Goal: Information Seeking & Learning: Check status

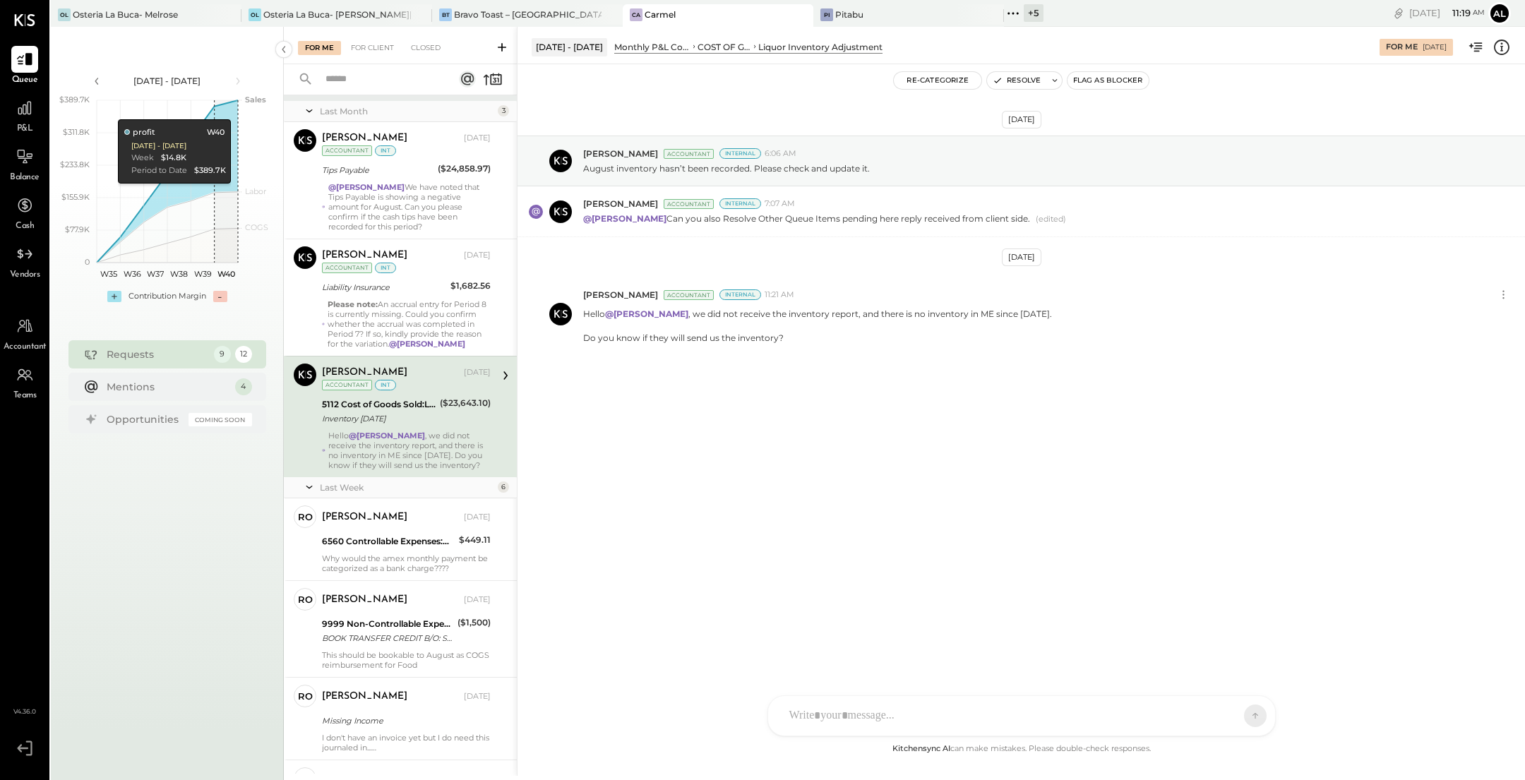
scroll to position [179, 0]
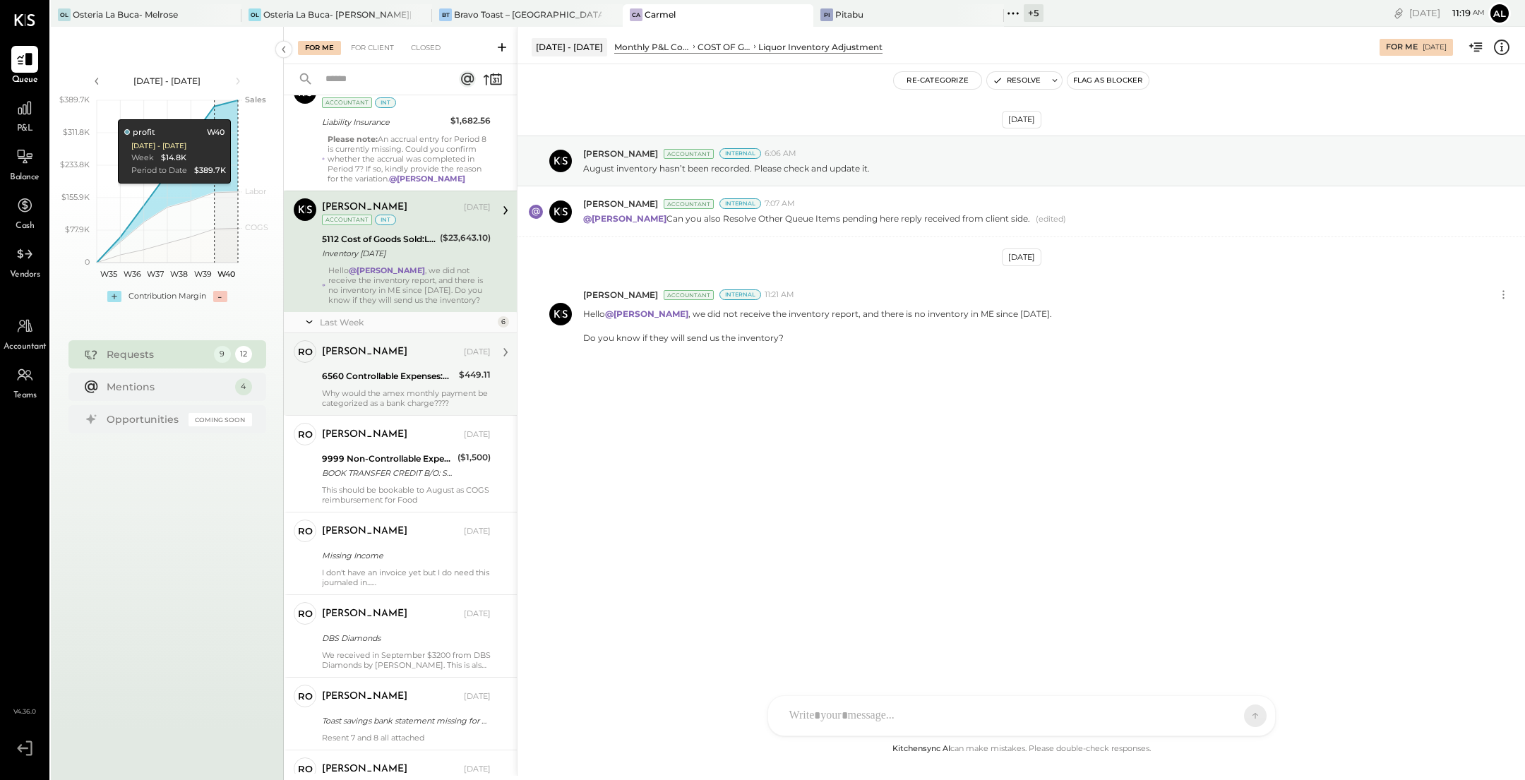
click at [431, 383] on div "ronnie Sep 25, 2025 6560 Controllable Expenses:General & Administrative Expense…" at bounding box center [406, 374] width 169 height 68
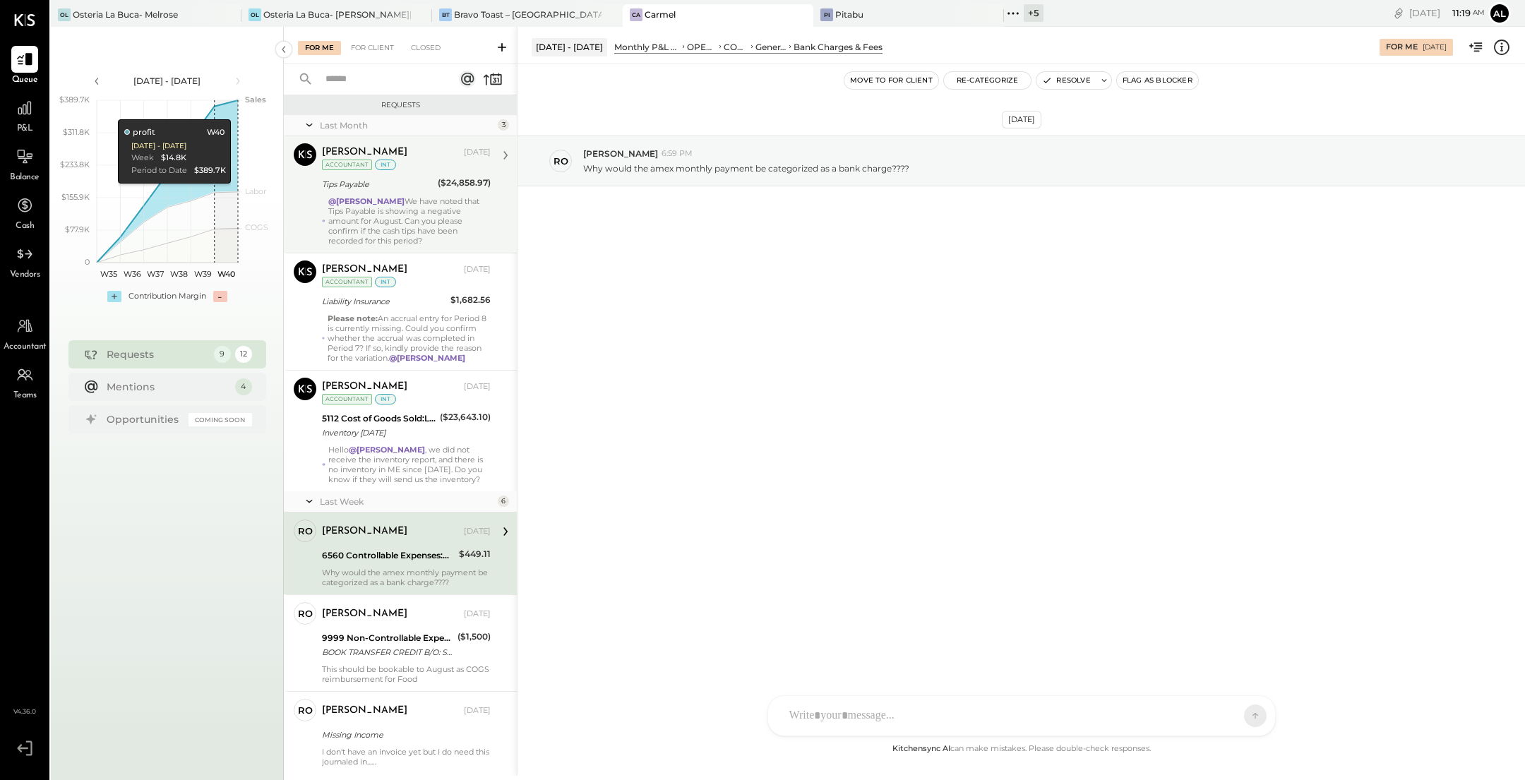
click at [438, 201] on div "@Alejandro Bueno We have noted that Tips Payable is showing a negative amount f…" at bounding box center [409, 220] width 162 height 49
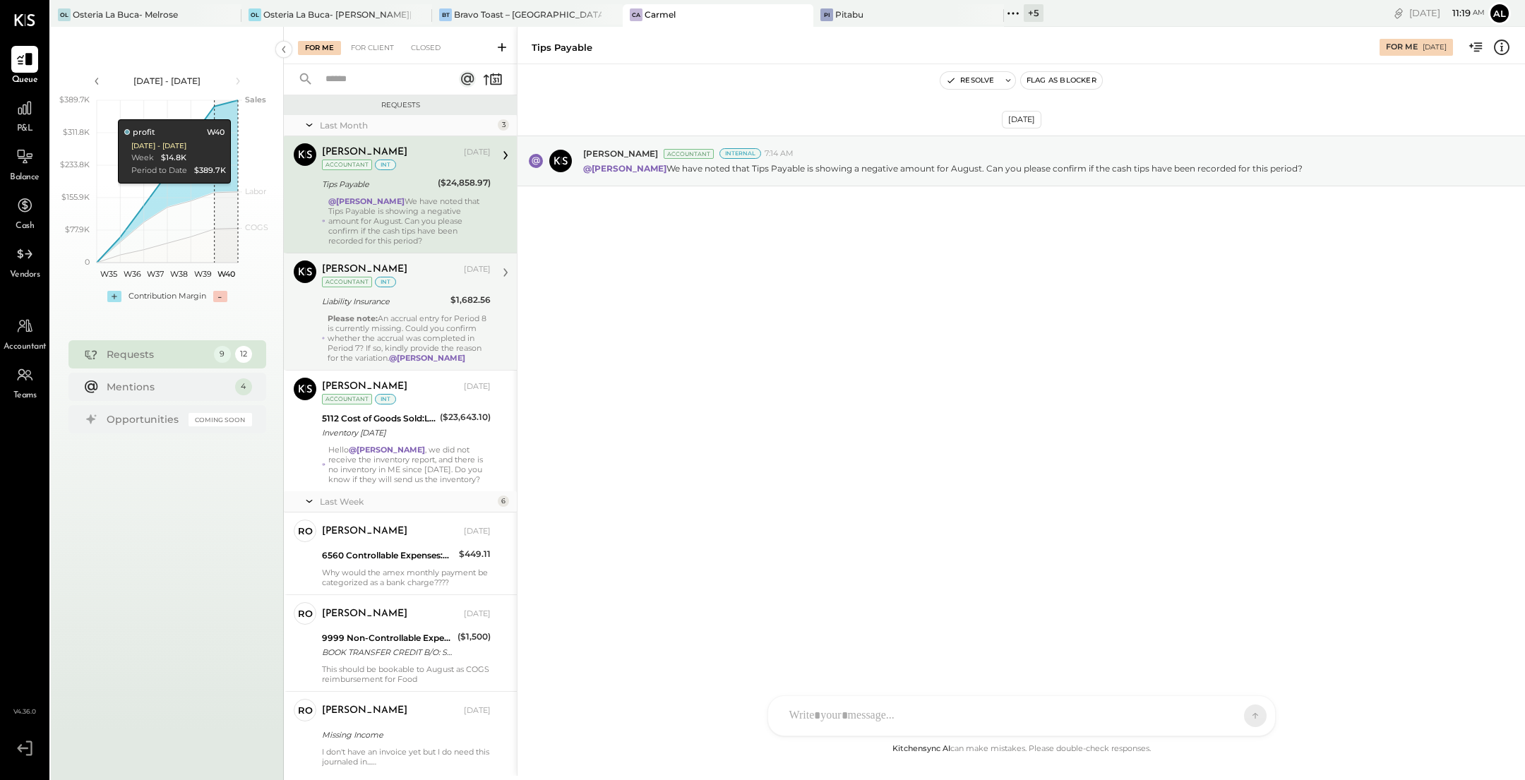
click at [438, 307] on div "Liability Insurance" at bounding box center [384, 301] width 124 height 17
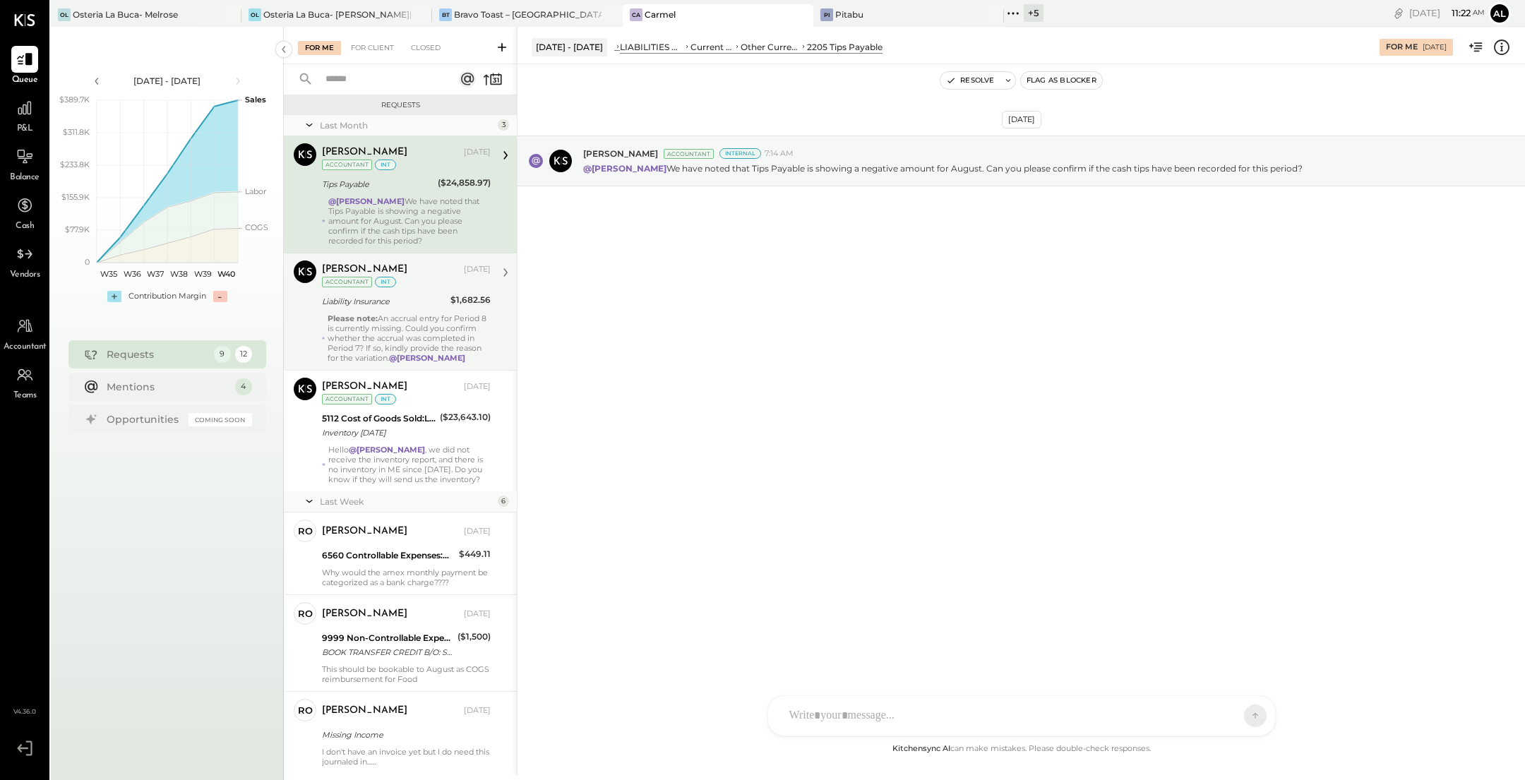
click at [434, 290] on div "Navin Jain Sep 23, 2025 Accountant int Liability Insurance $1,682.56 Please not…" at bounding box center [406, 312] width 169 height 102
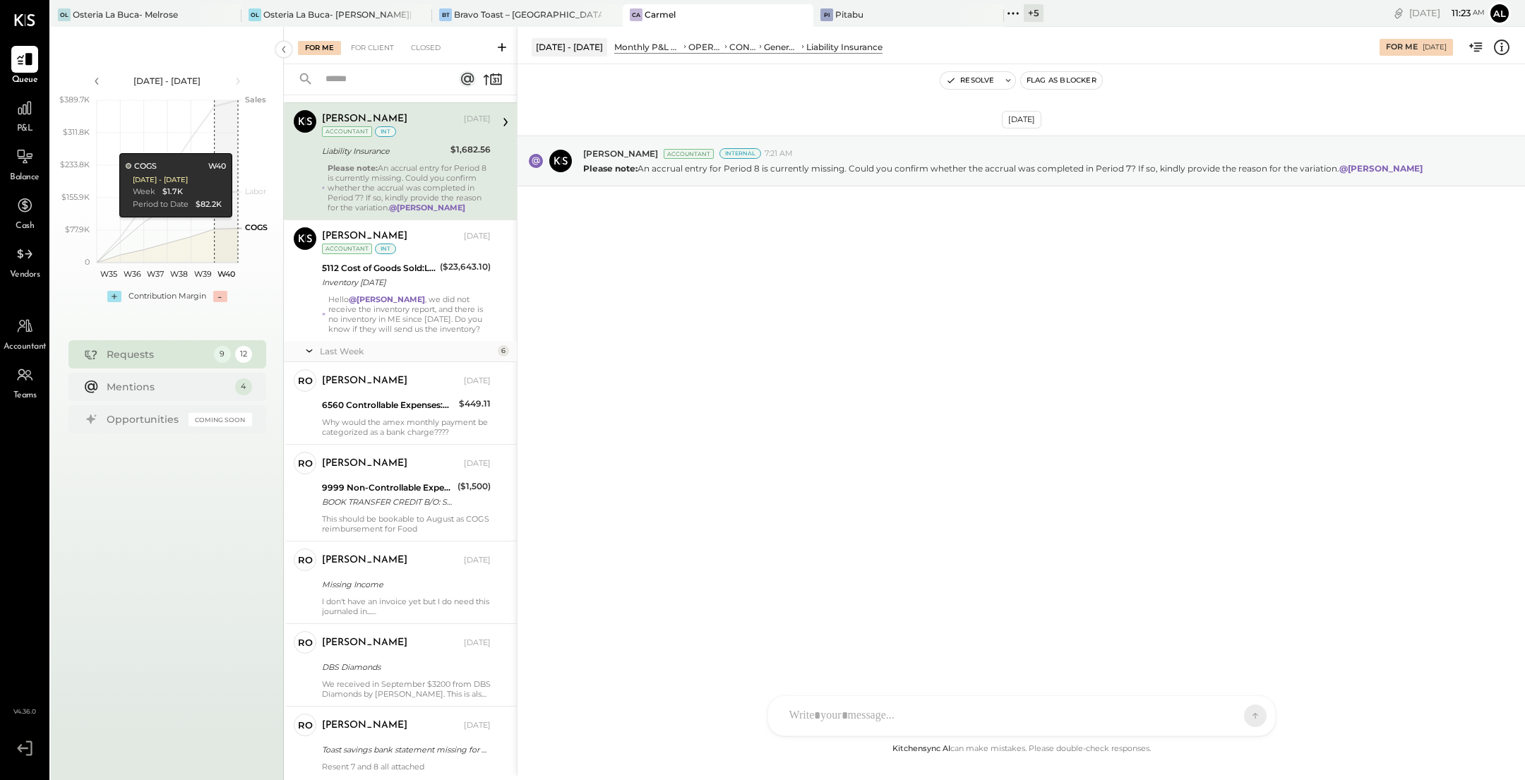
scroll to position [153, 0]
click at [441, 410] on div "ronnie Sep 25, 2025 6560 Controllable Expenses:General & Administrative Expense…" at bounding box center [406, 401] width 169 height 68
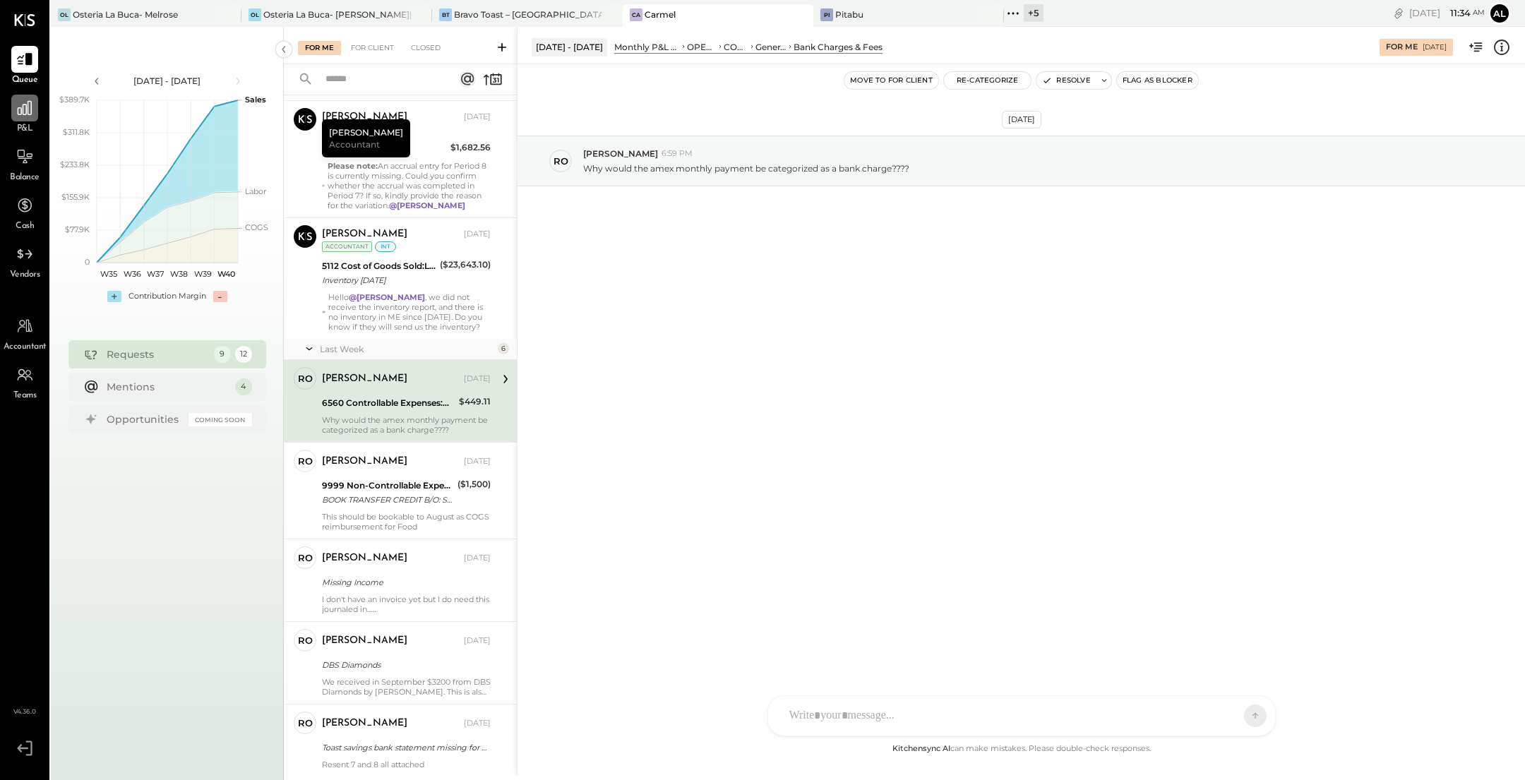
click at [23, 115] on icon at bounding box center [25, 108] width 18 height 18
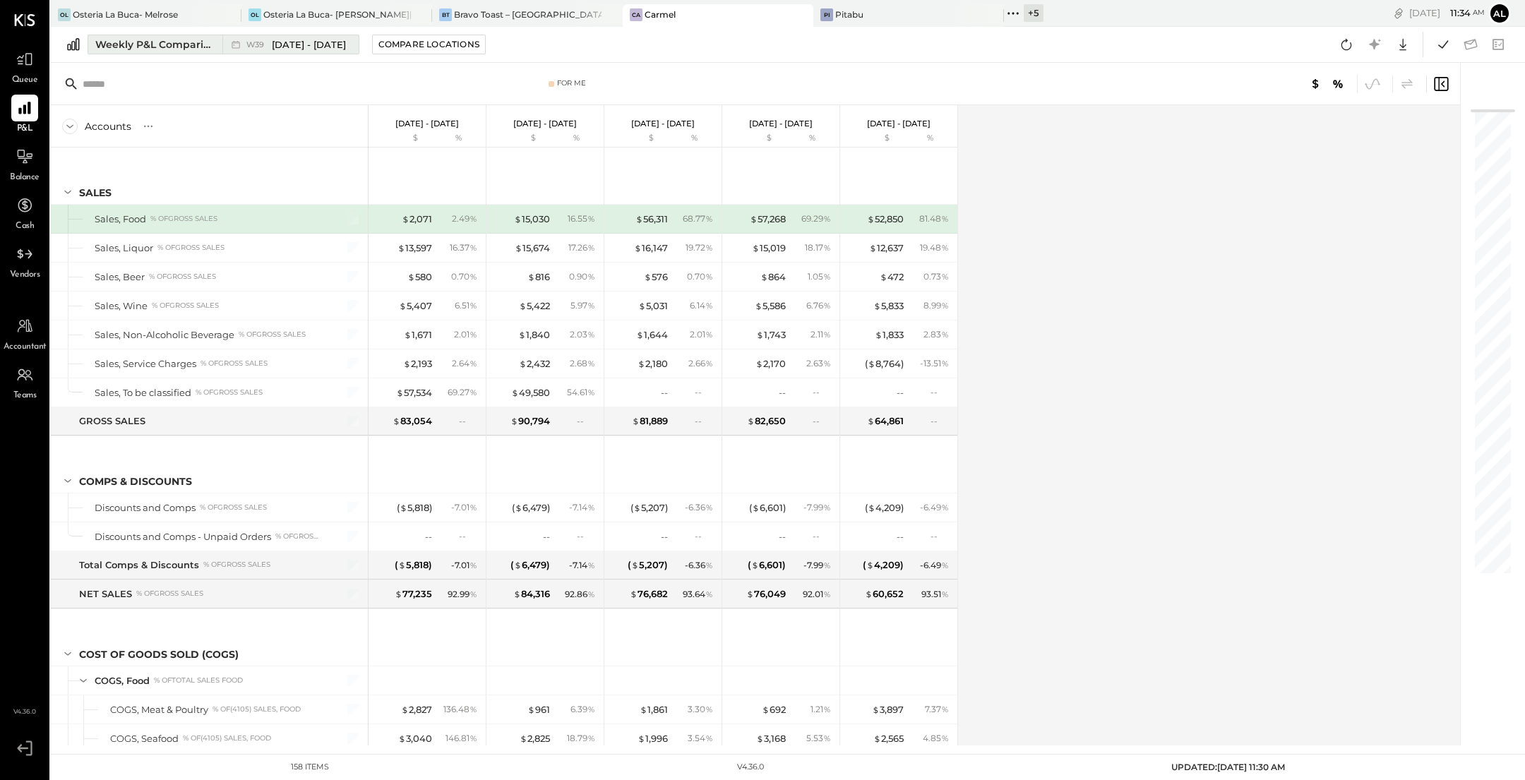
click at [306, 45] on span "Sep 22 - 28, 2025" at bounding box center [309, 44] width 74 height 13
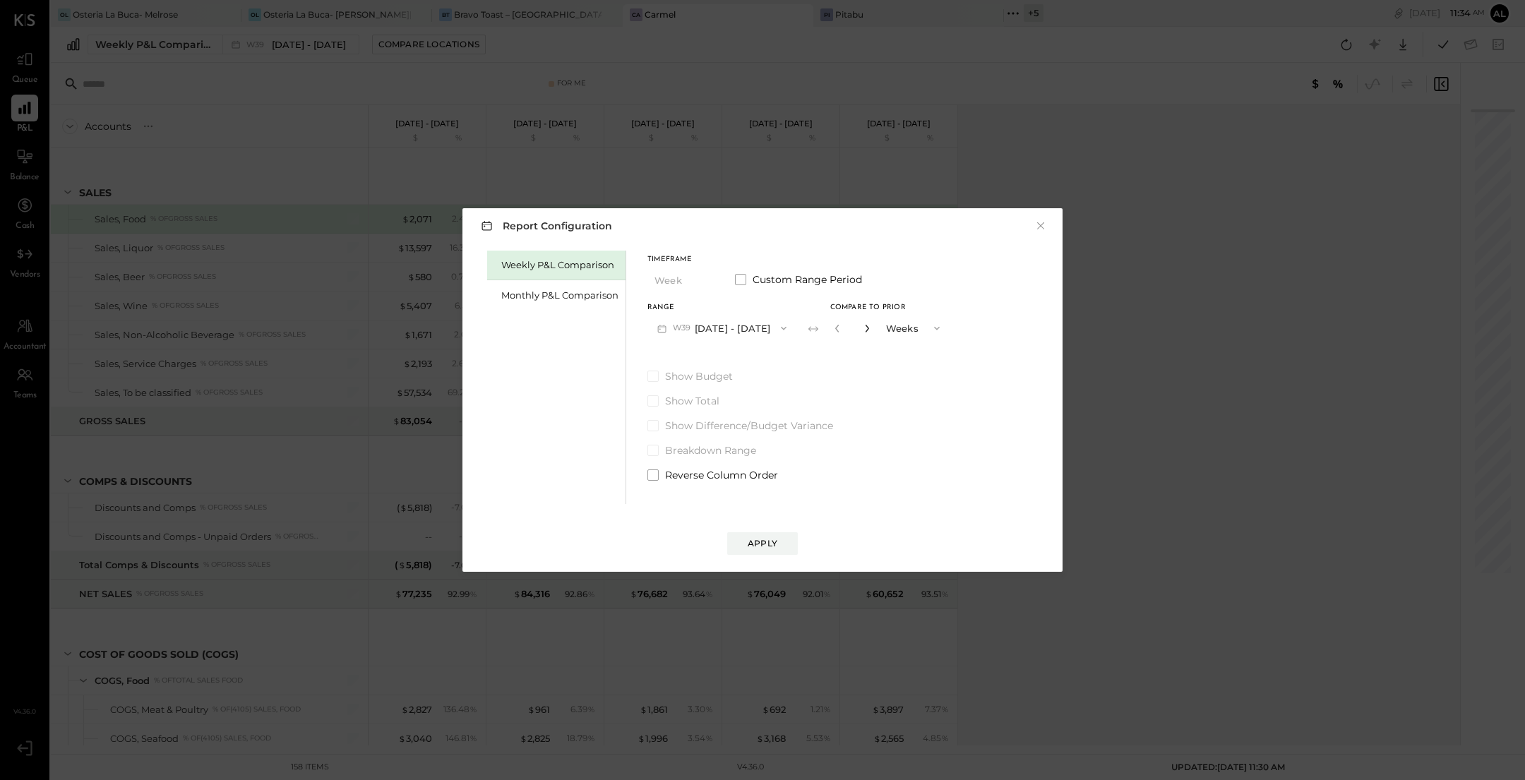
click at [870, 326] on icon "button" at bounding box center [867, 328] width 8 height 8
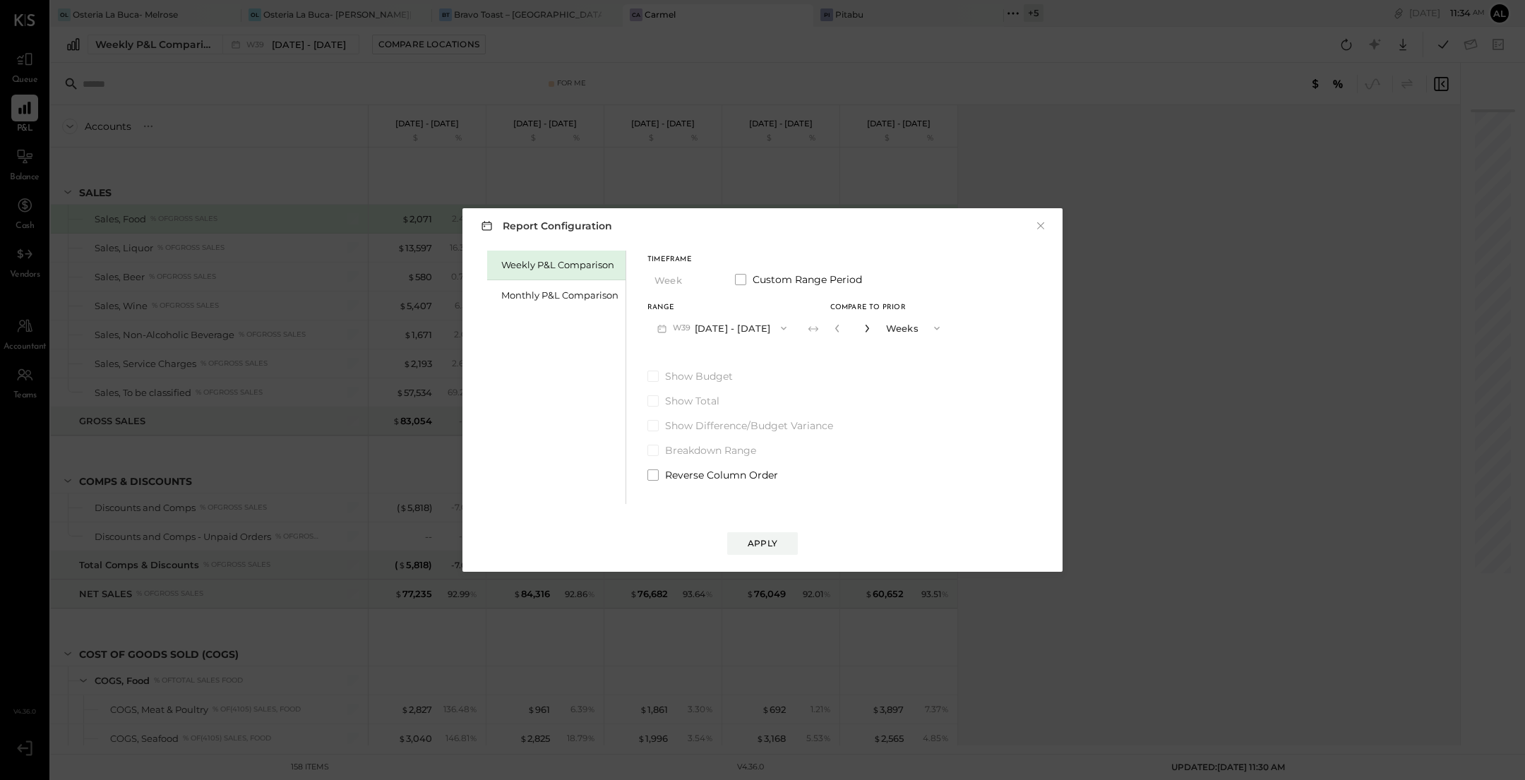
click at [870, 326] on icon "button" at bounding box center [867, 328] width 8 height 8
type input "**"
click at [777, 543] on div "Apply" at bounding box center [763, 543] width 30 height 12
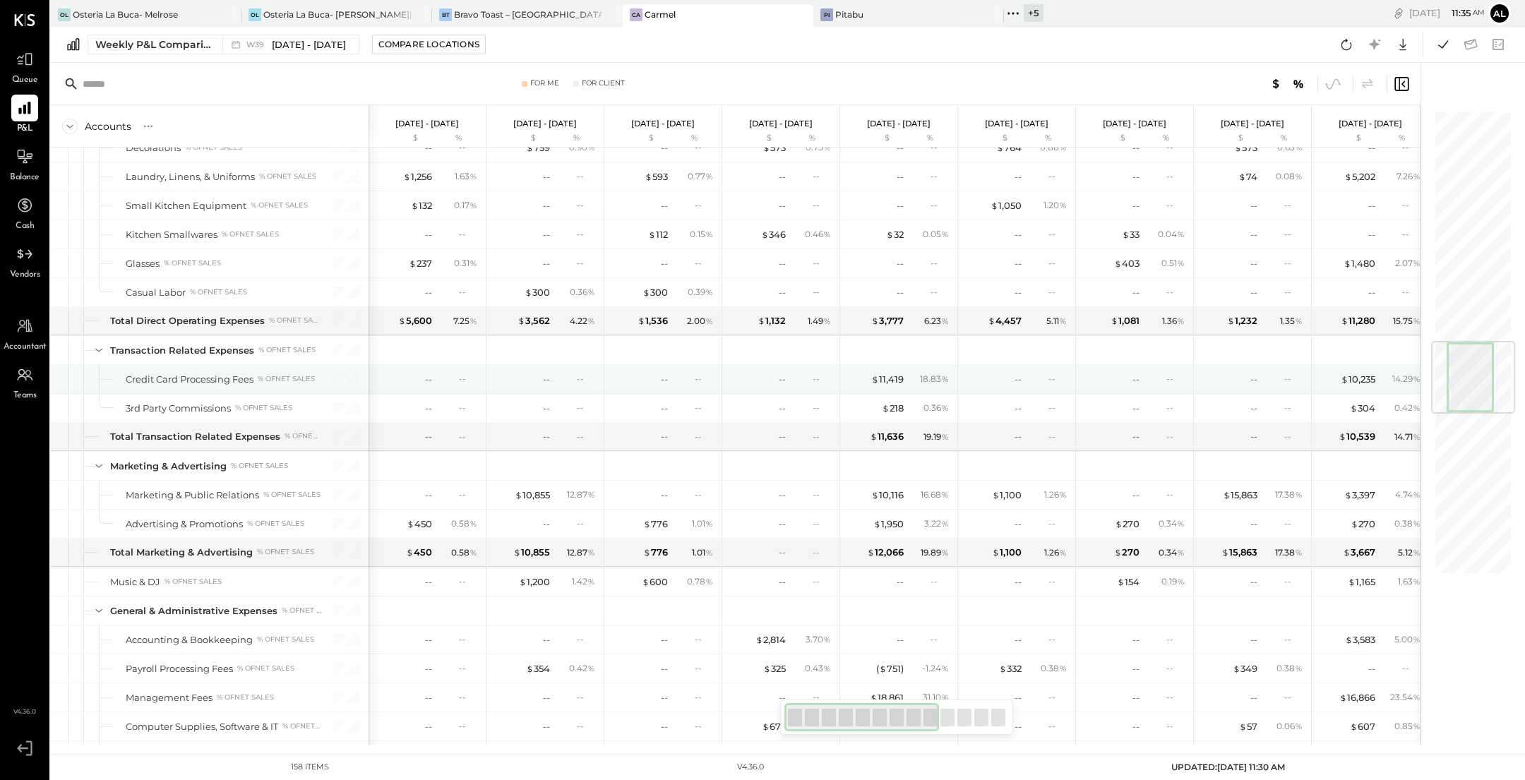
scroll to position [2302, 0]
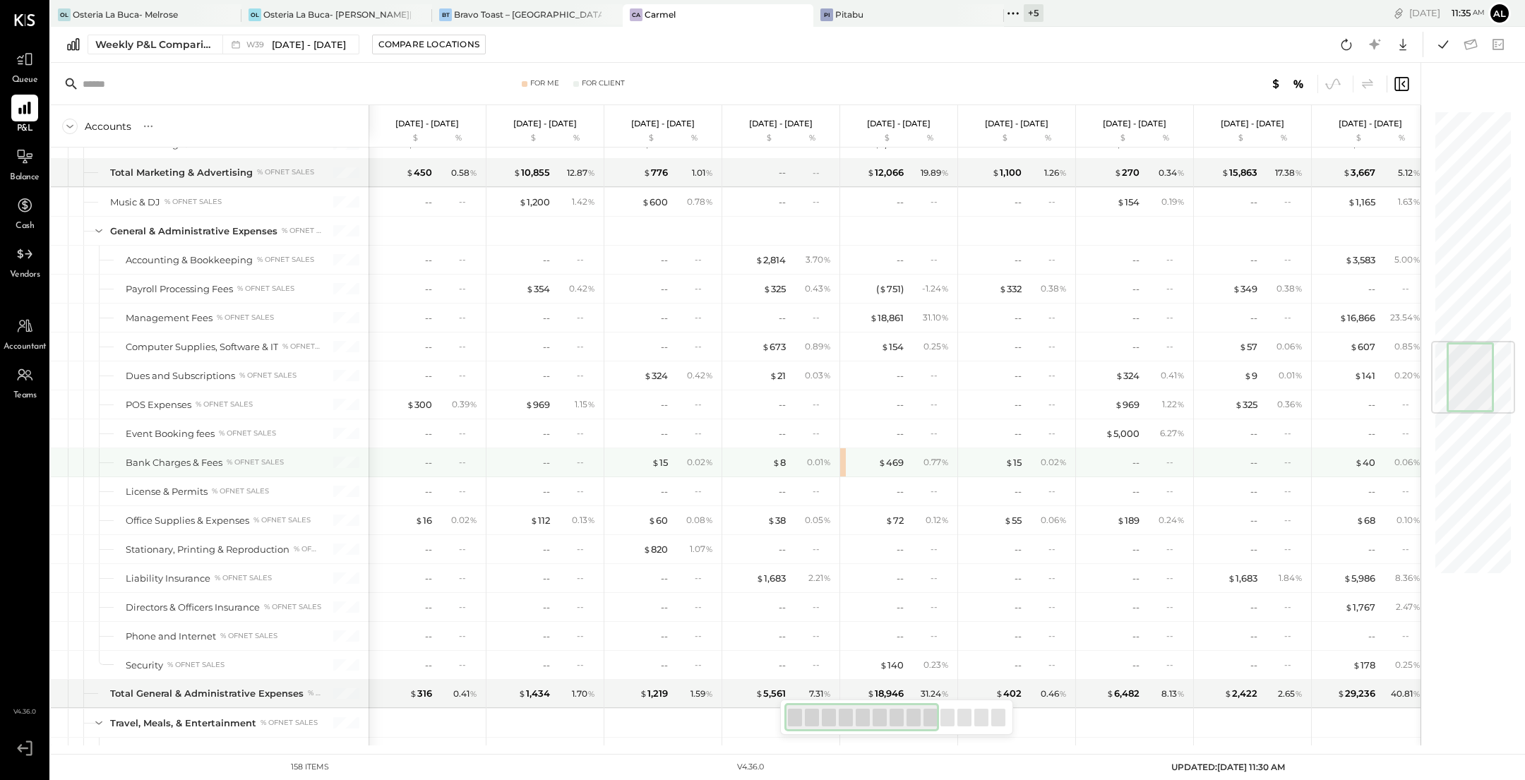
click at [844, 448] on div "$ 469 0.77 %" at bounding box center [898, 462] width 117 height 28
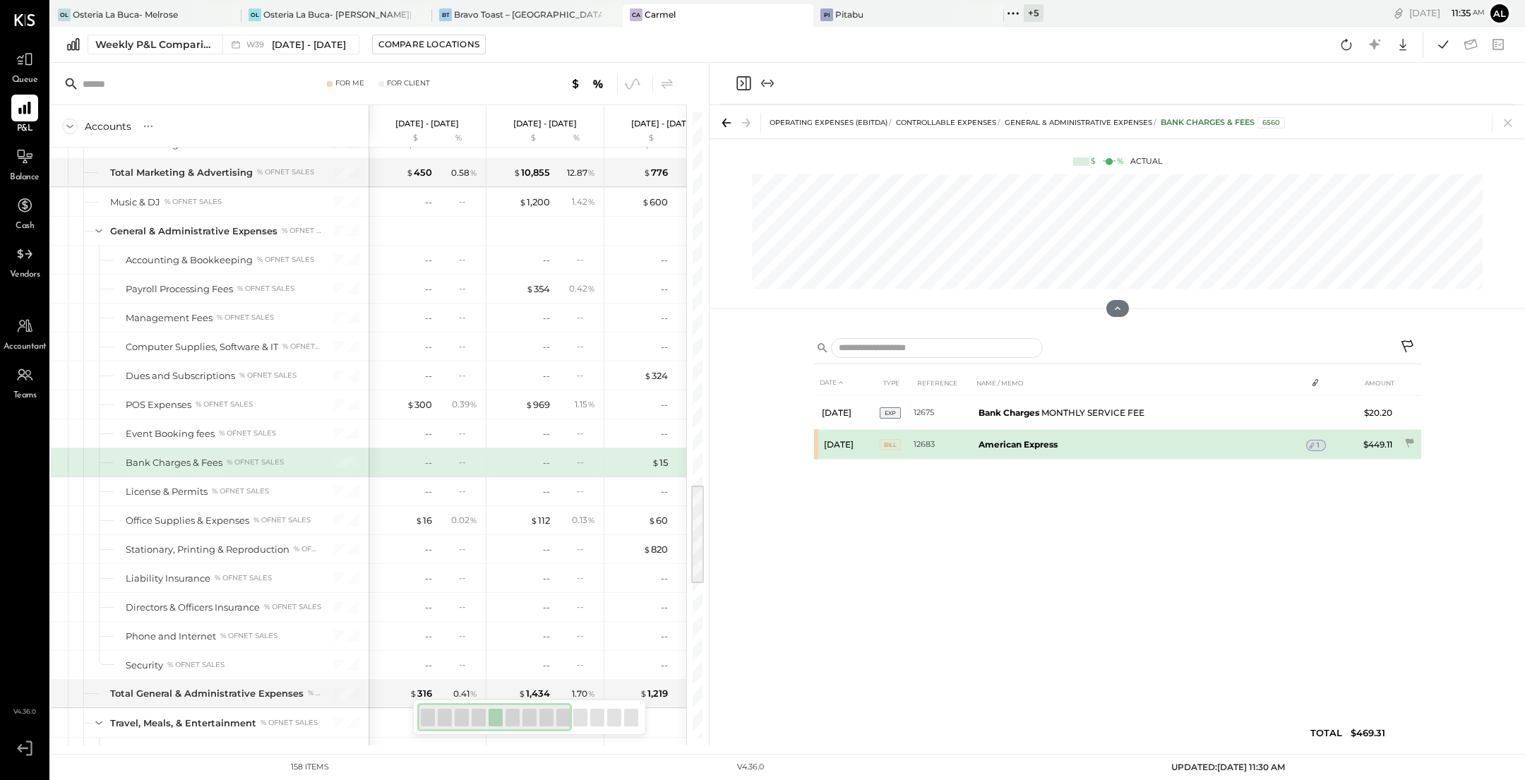
click at [1049, 445] on b "American Express" at bounding box center [1018, 444] width 79 height 11
click at [1179, 448] on td "American Express" at bounding box center [1139, 445] width 333 height 30
click at [1318, 446] on span "1" at bounding box center [1318, 446] width 3 height 10
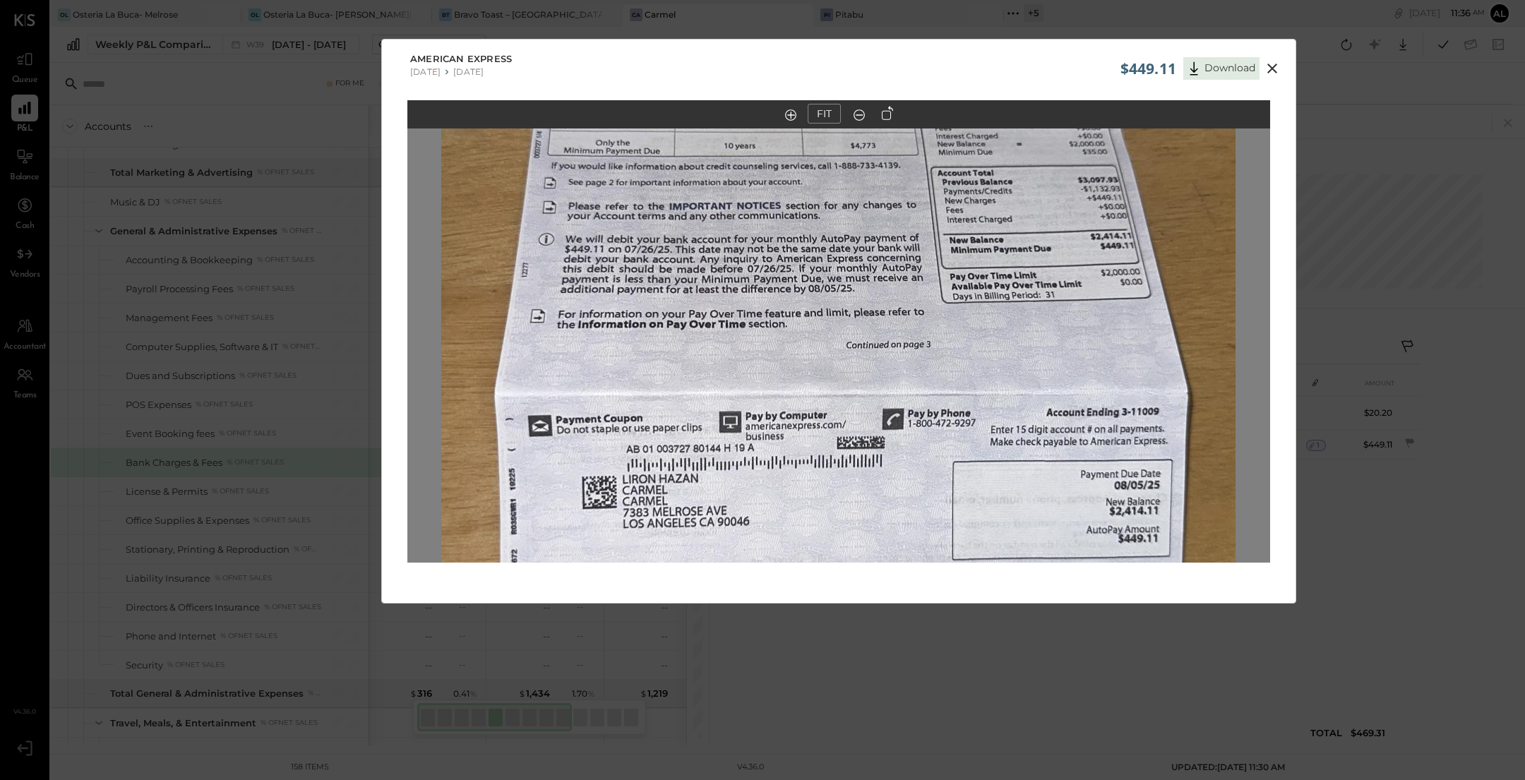
click at [1274, 68] on icon at bounding box center [1272, 68] width 17 height 17
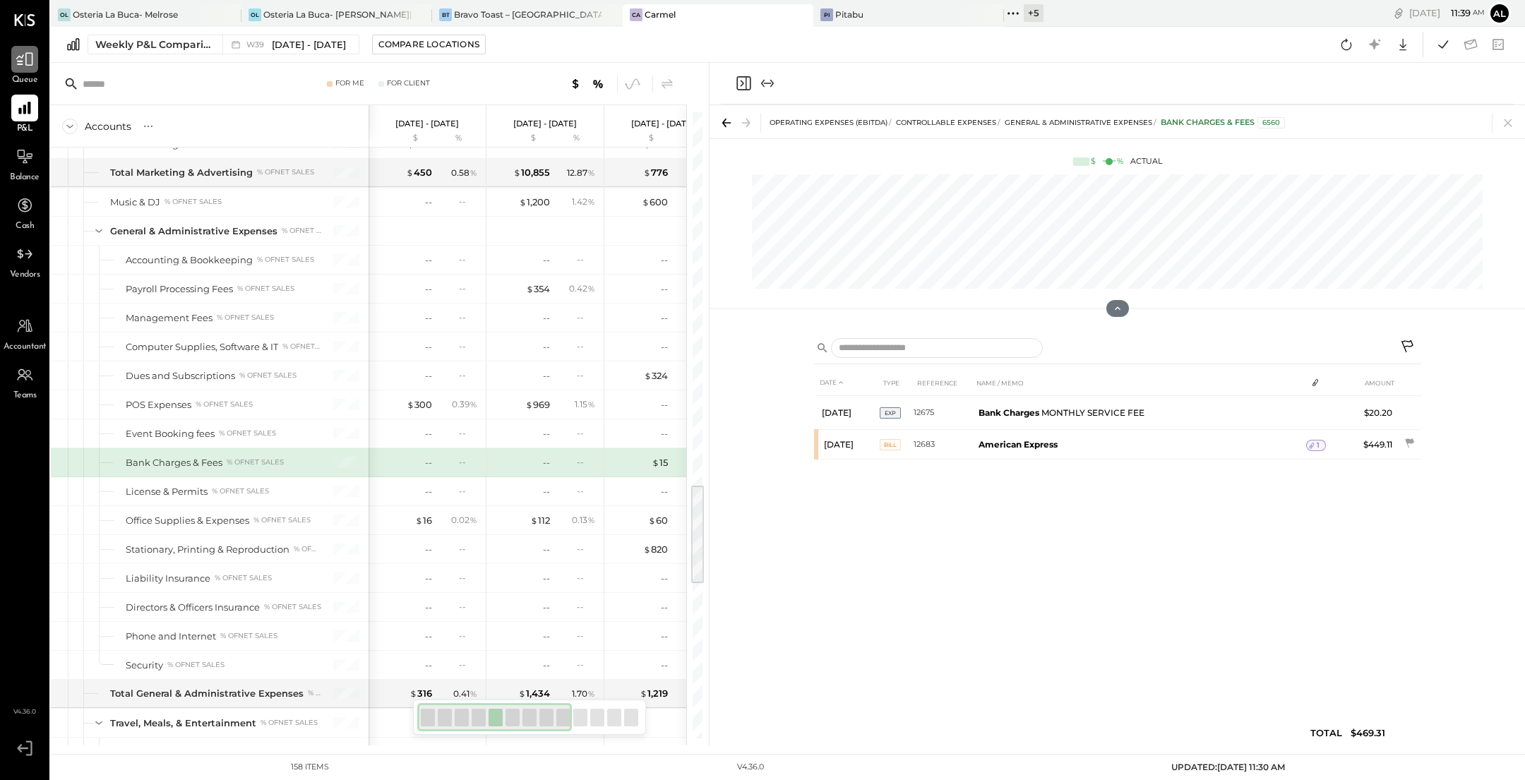
click at [35, 62] on div at bounding box center [24, 59] width 27 height 27
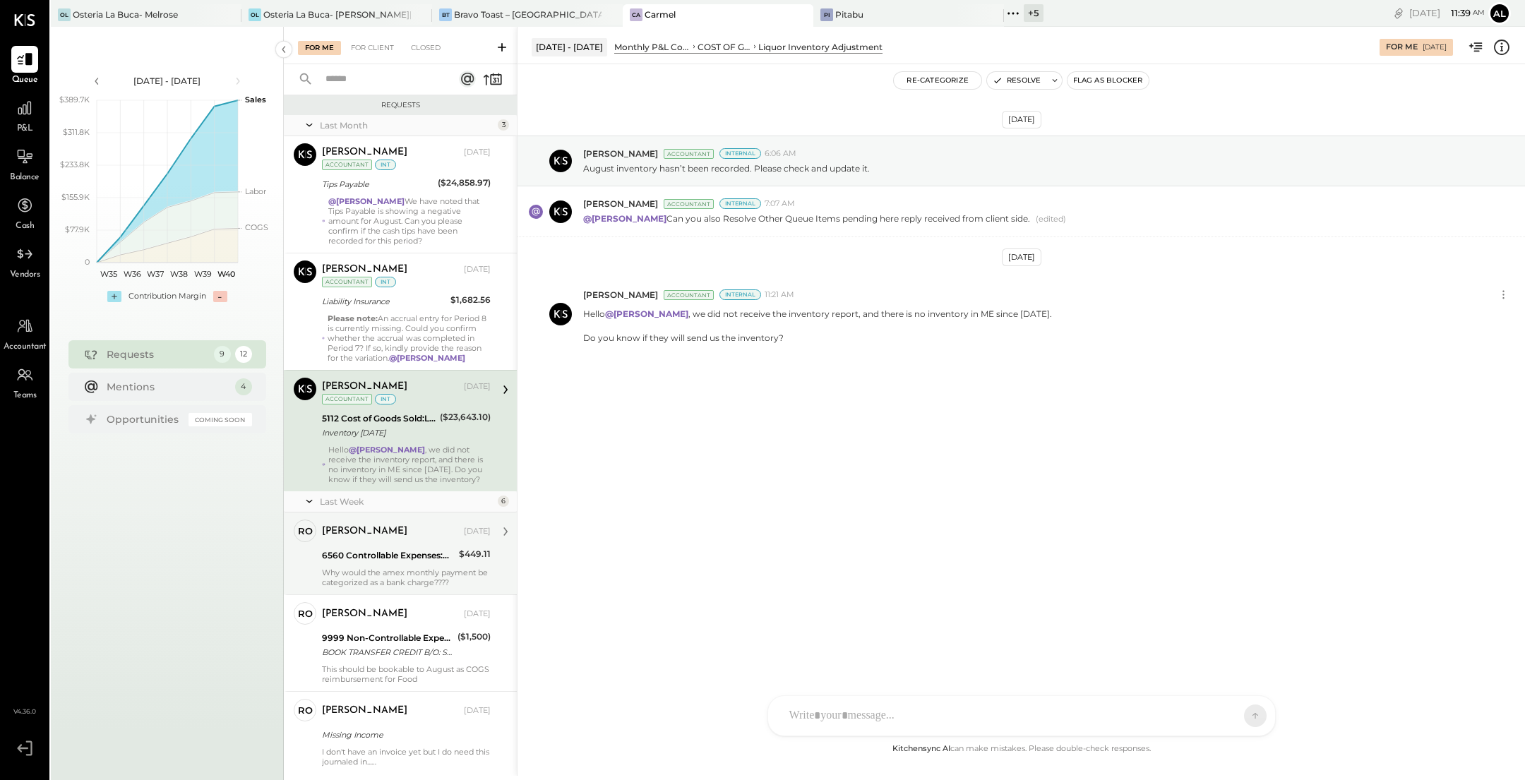
click at [428, 561] on div "6560 Controllable Expenses:General & Administrative Expenses:Bank Charges & Fees" at bounding box center [388, 555] width 133 height 17
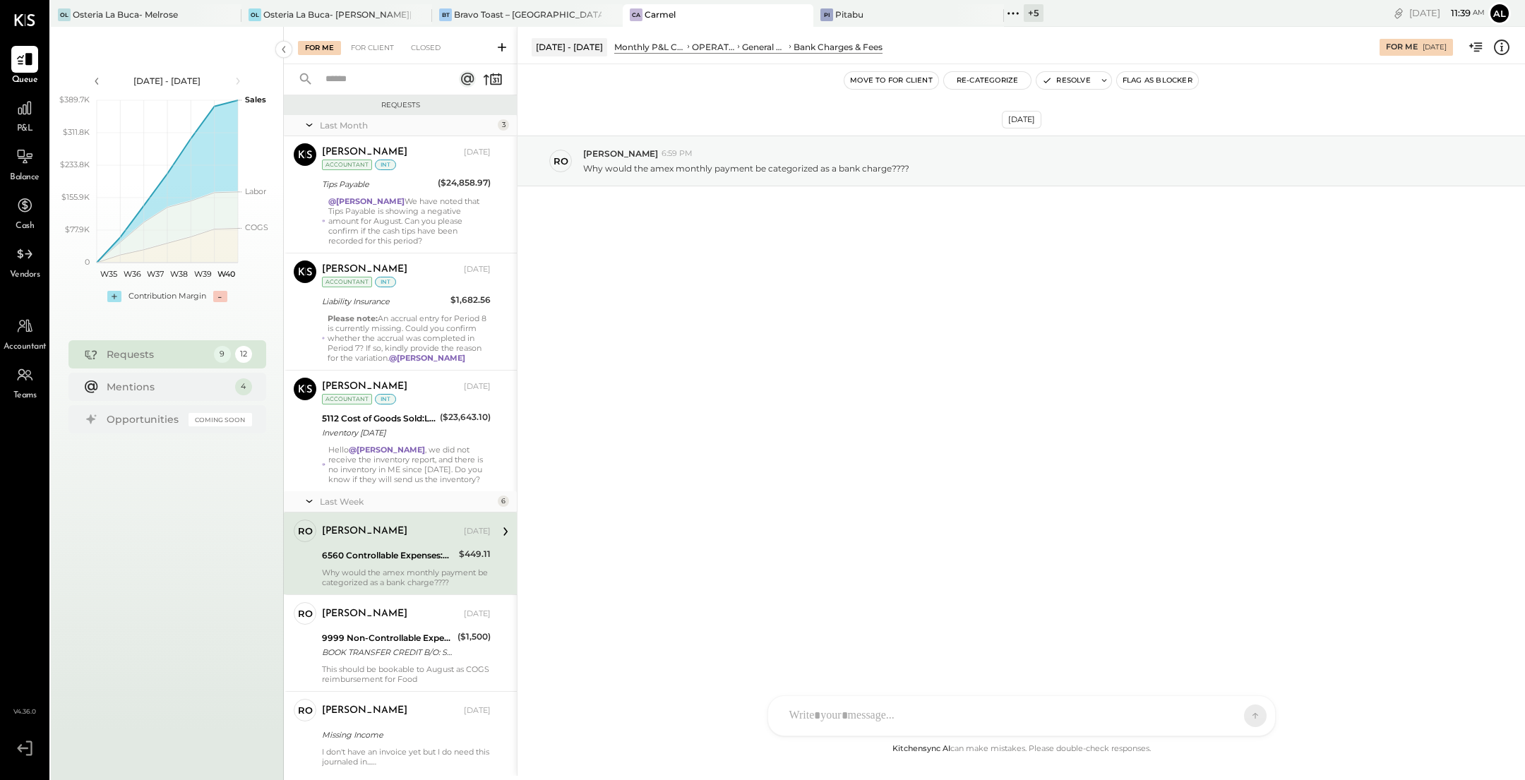
click at [901, 721] on div at bounding box center [1021, 716] width 507 height 40
click at [1207, 722] on div "ALL" at bounding box center [1223, 716] width 71 height 28
click at [1236, 719] on button at bounding box center [1243, 715] width 21 height 21
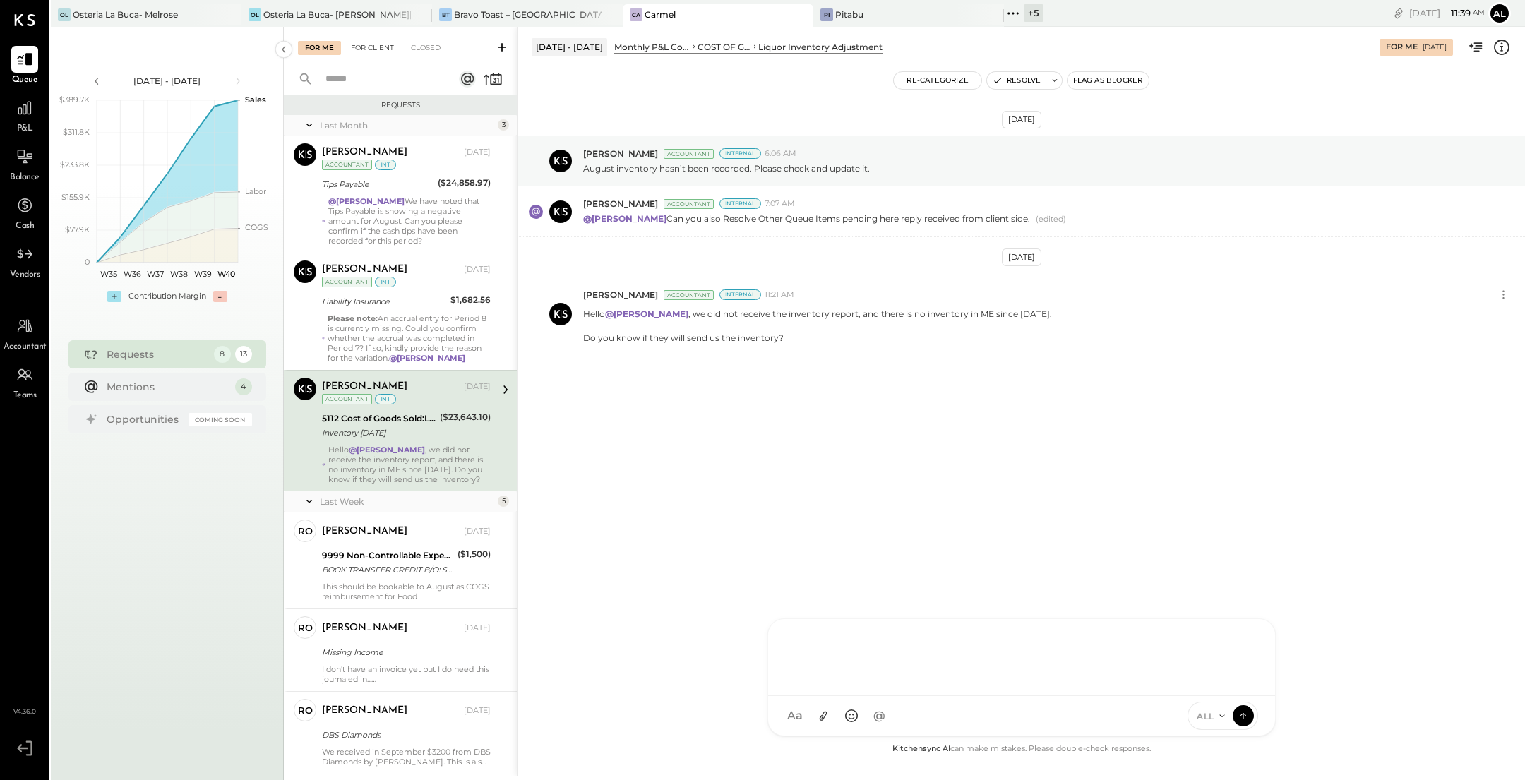
click at [374, 52] on div "For Client" at bounding box center [372, 48] width 57 height 14
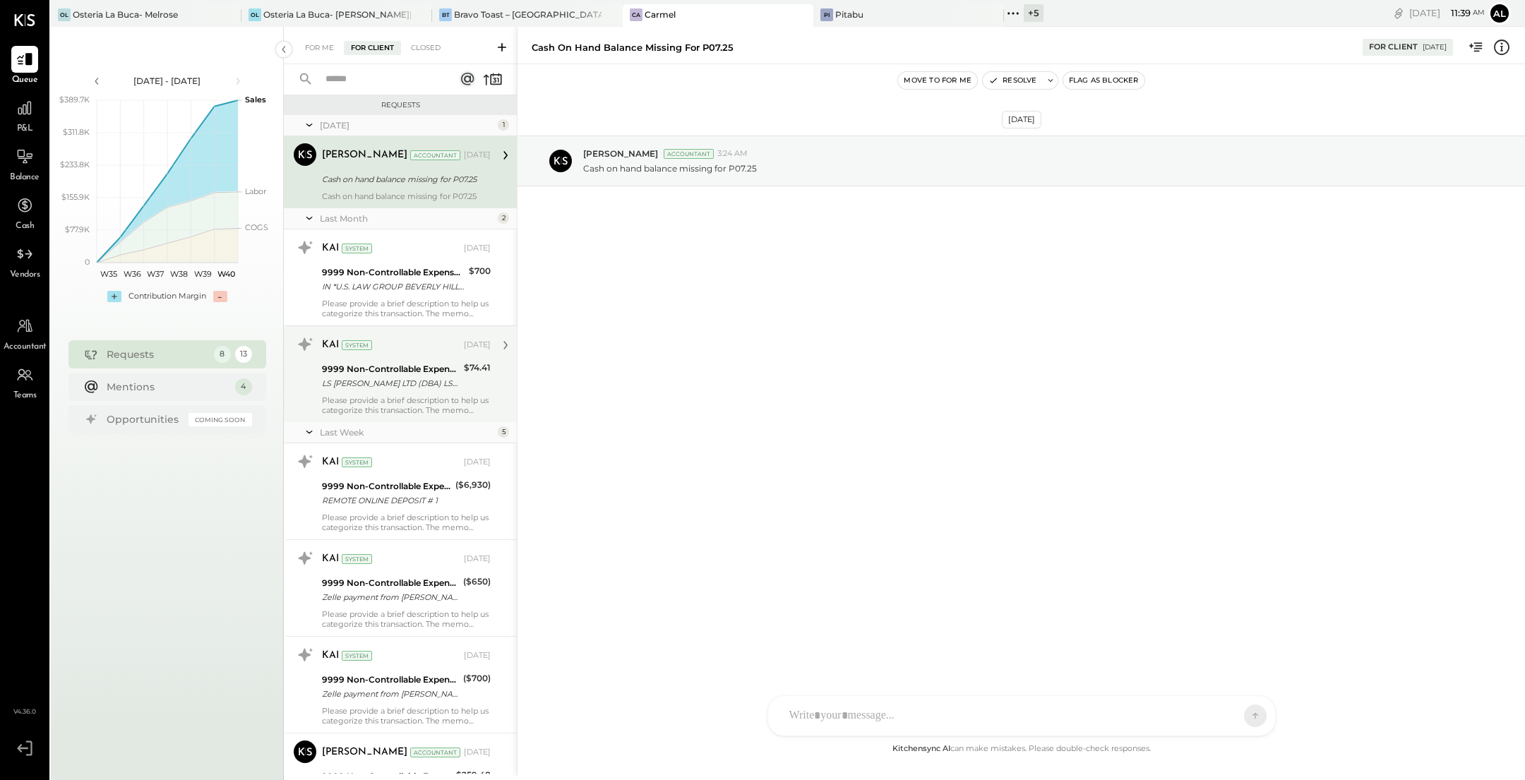
scroll to position [679, 0]
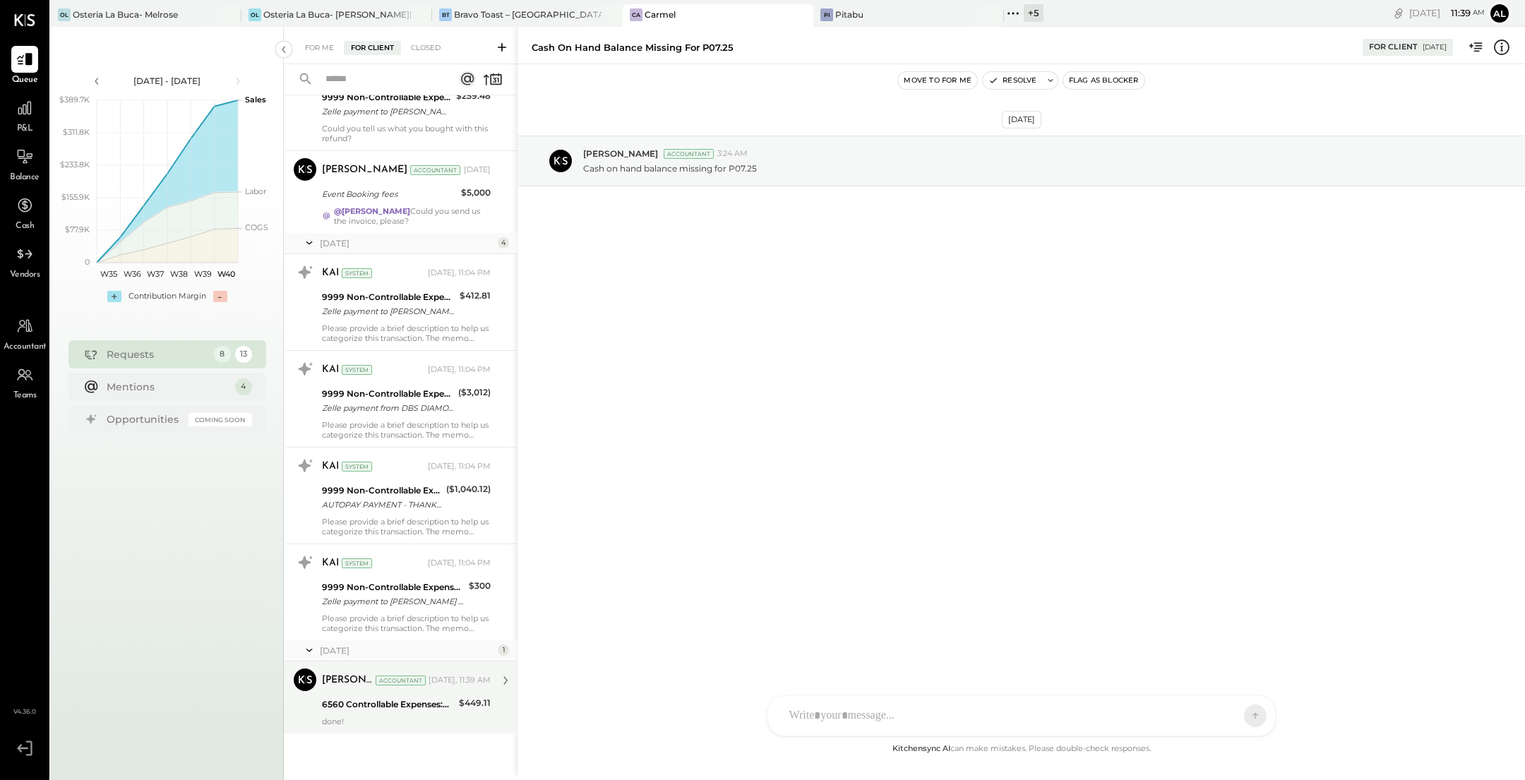
click at [392, 681] on div "Accountant" at bounding box center [401, 681] width 50 height 10
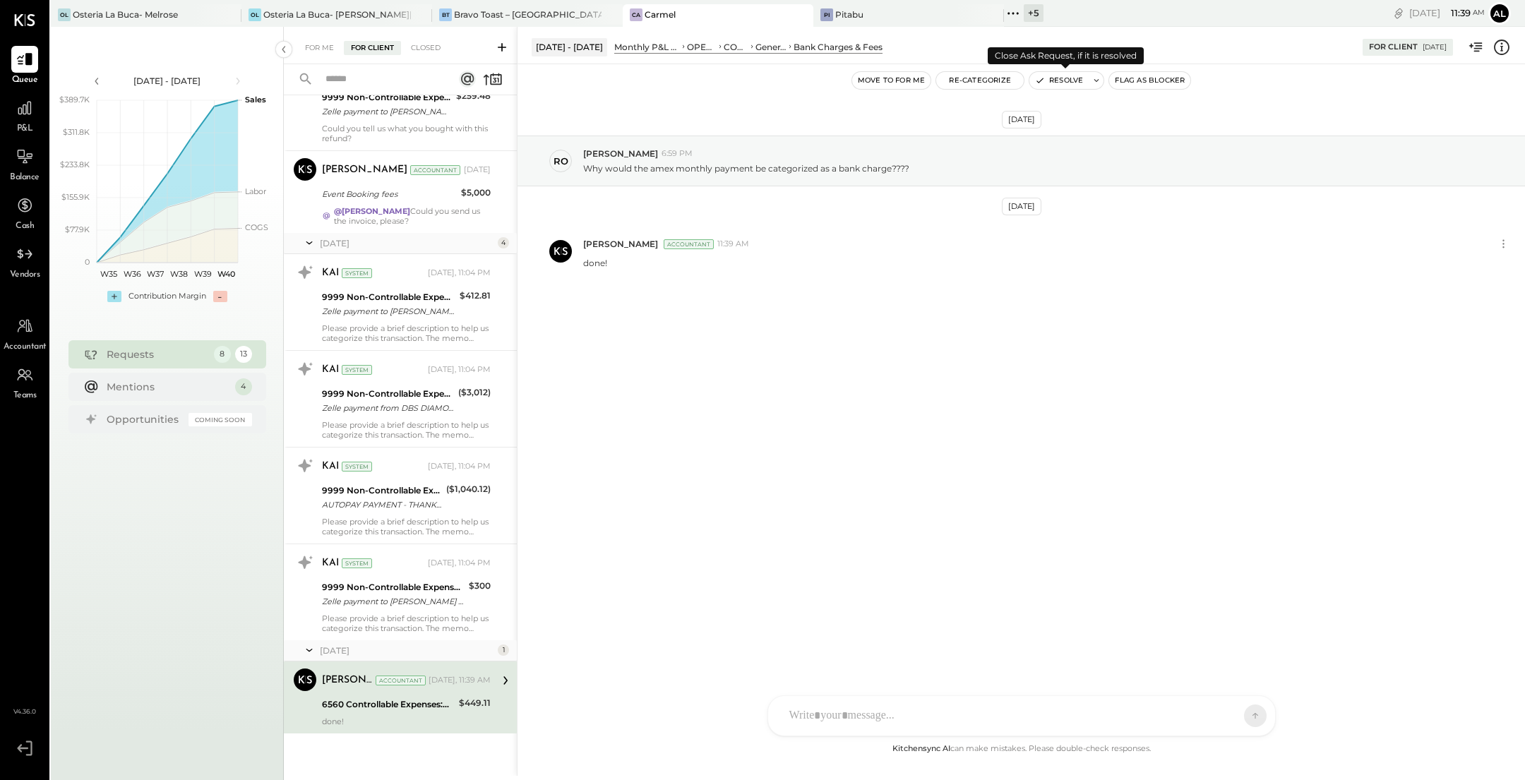
click at [1067, 83] on button "Resolve" at bounding box center [1058, 80] width 59 height 17
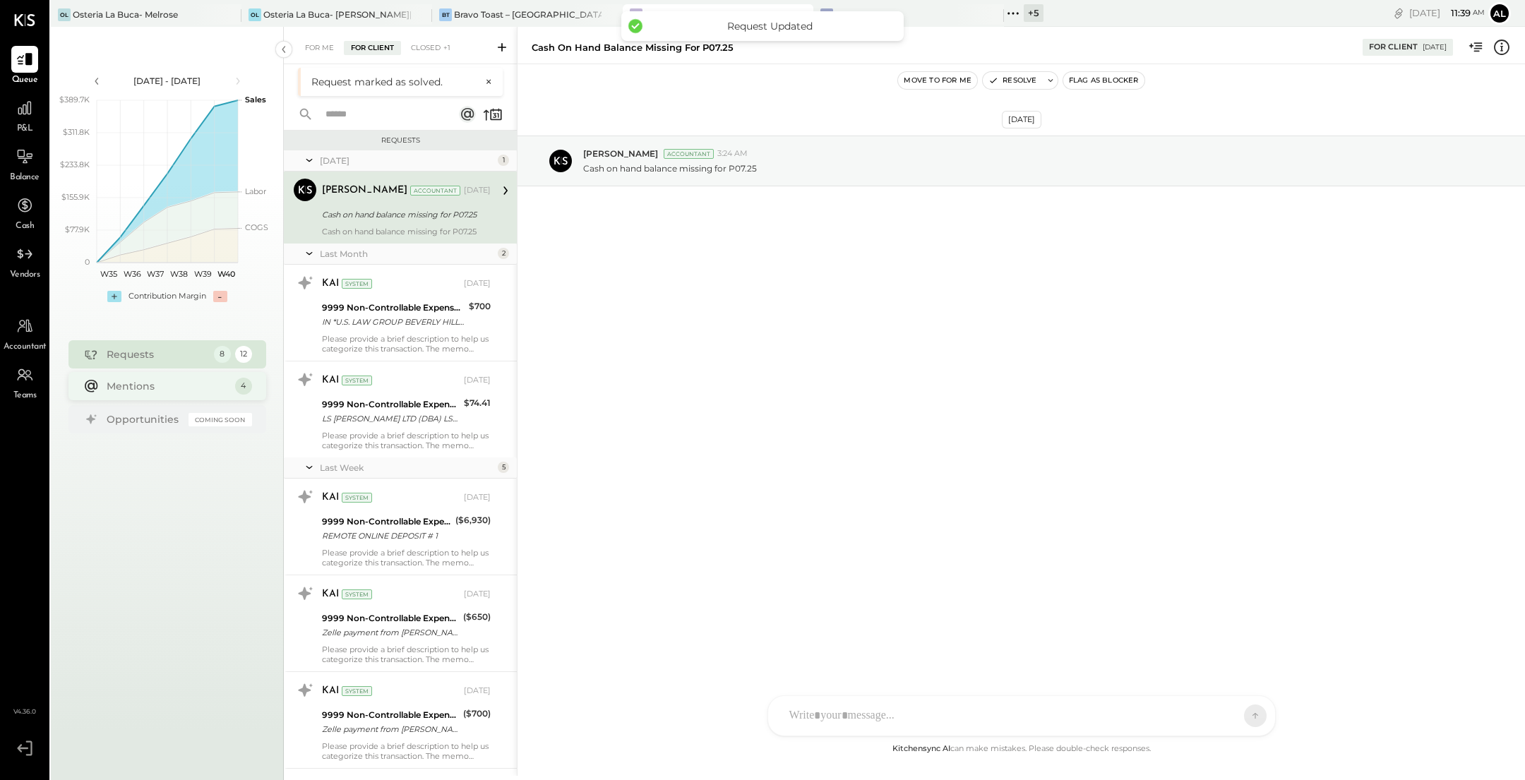
click at [179, 380] on div "Mentions" at bounding box center [167, 386] width 121 height 14
